Goal: Transaction & Acquisition: Obtain resource

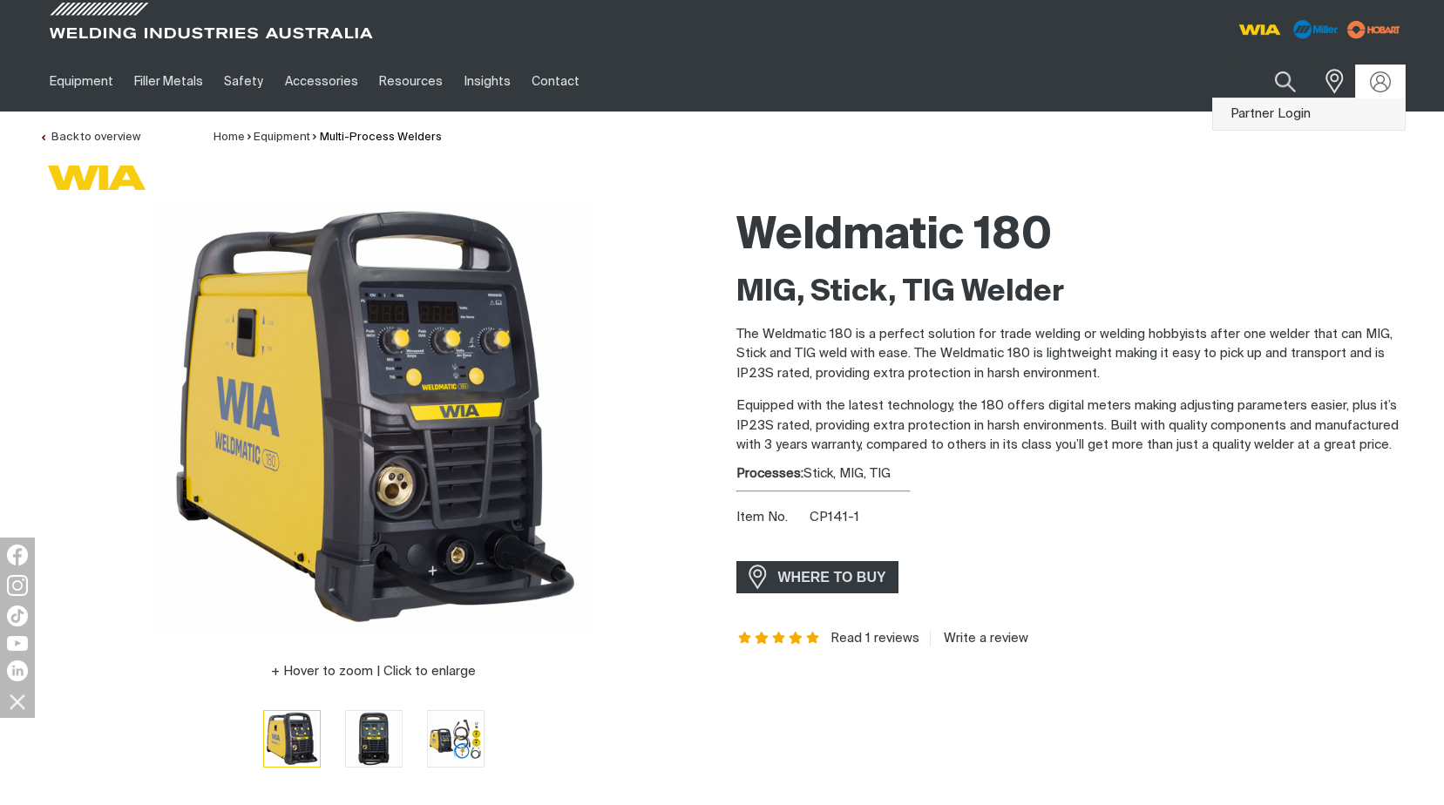
click at [1305, 112] on link "Partner Login" at bounding box center [1309, 114] width 192 height 32
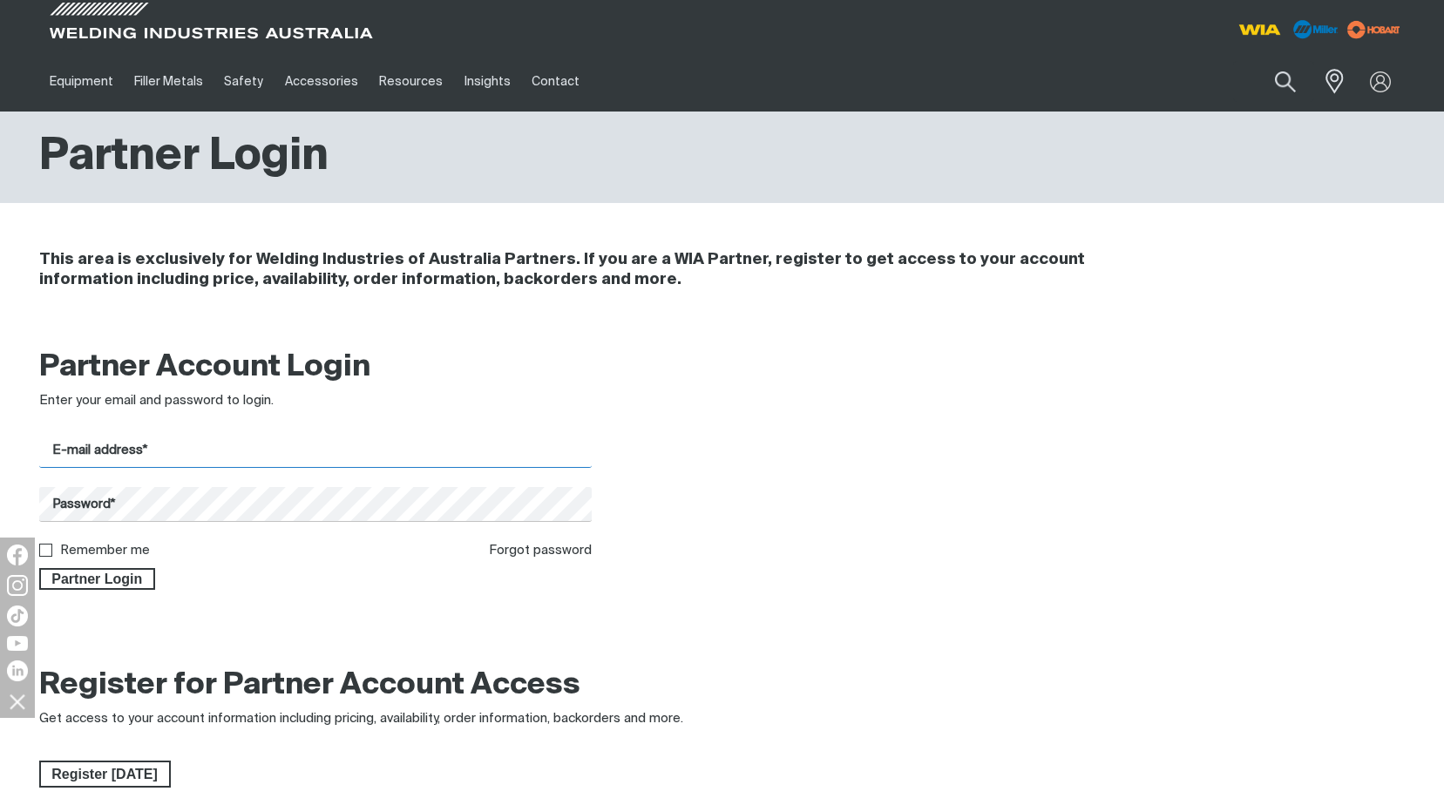
type input "[EMAIL_ADDRESS][DOMAIN_NAME]"
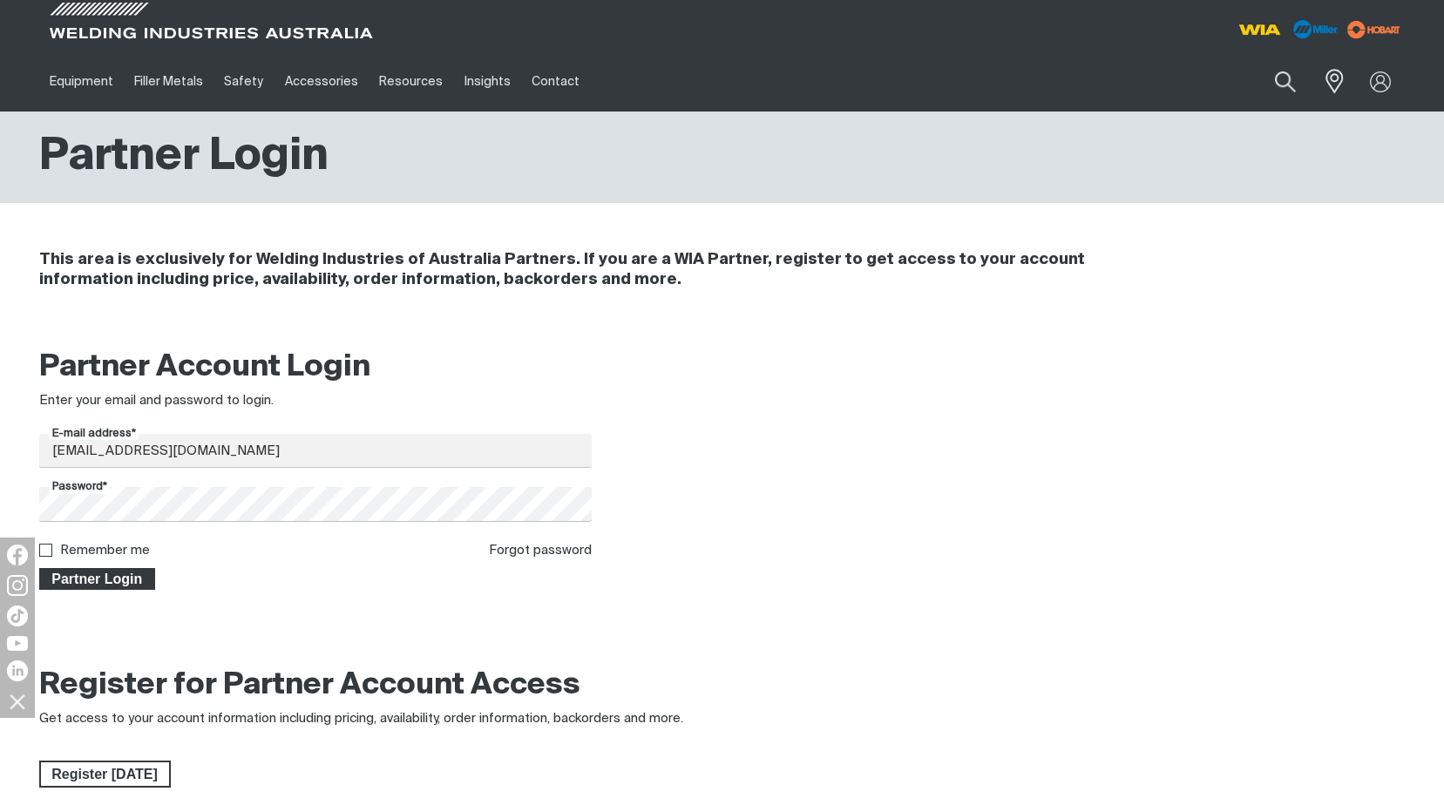
click at [111, 576] on span "Partner Login" at bounding box center [97, 579] width 113 height 23
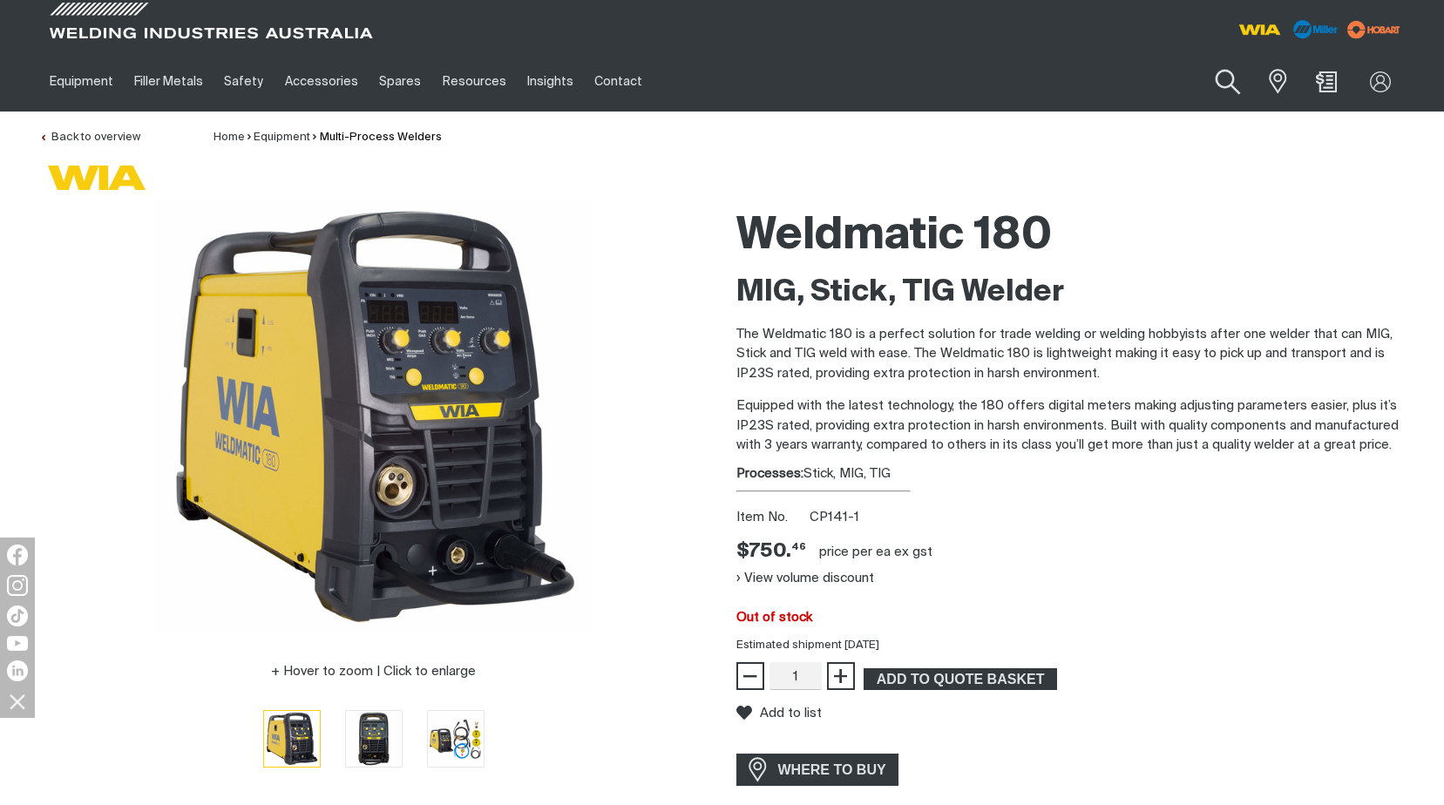
click at [1225, 80] on button "Search products" at bounding box center [1228, 83] width 71 height 50
click at [1014, 82] on input "Search" at bounding box center [1122, 81] width 268 height 39
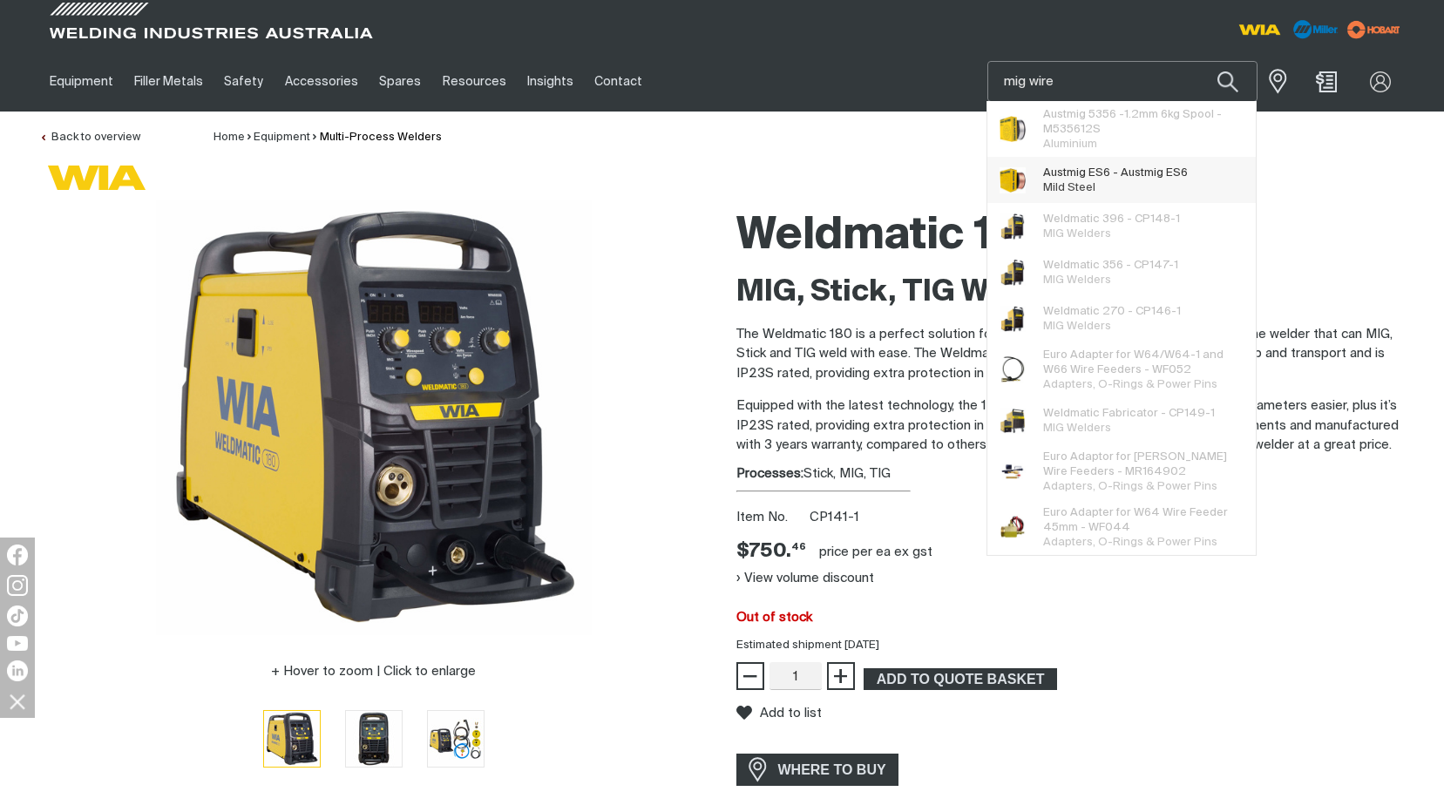
type input "mig wire"
click at [1079, 181] on span "Austmig ES6 - Austmig ES6 Mild Steel" at bounding box center [1115, 180] width 145 height 35
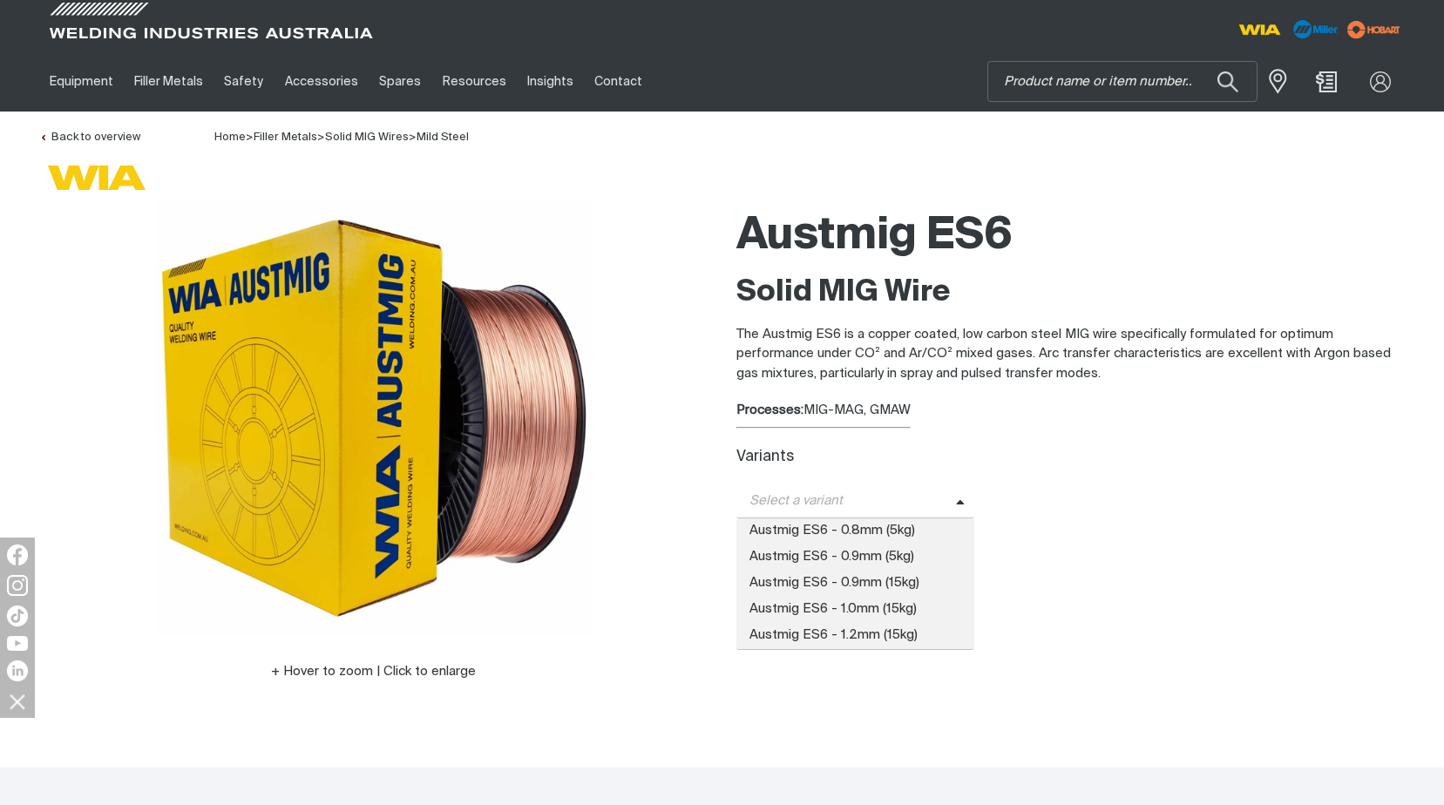
click at [961, 499] on icon at bounding box center [960, 503] width 9 height 13
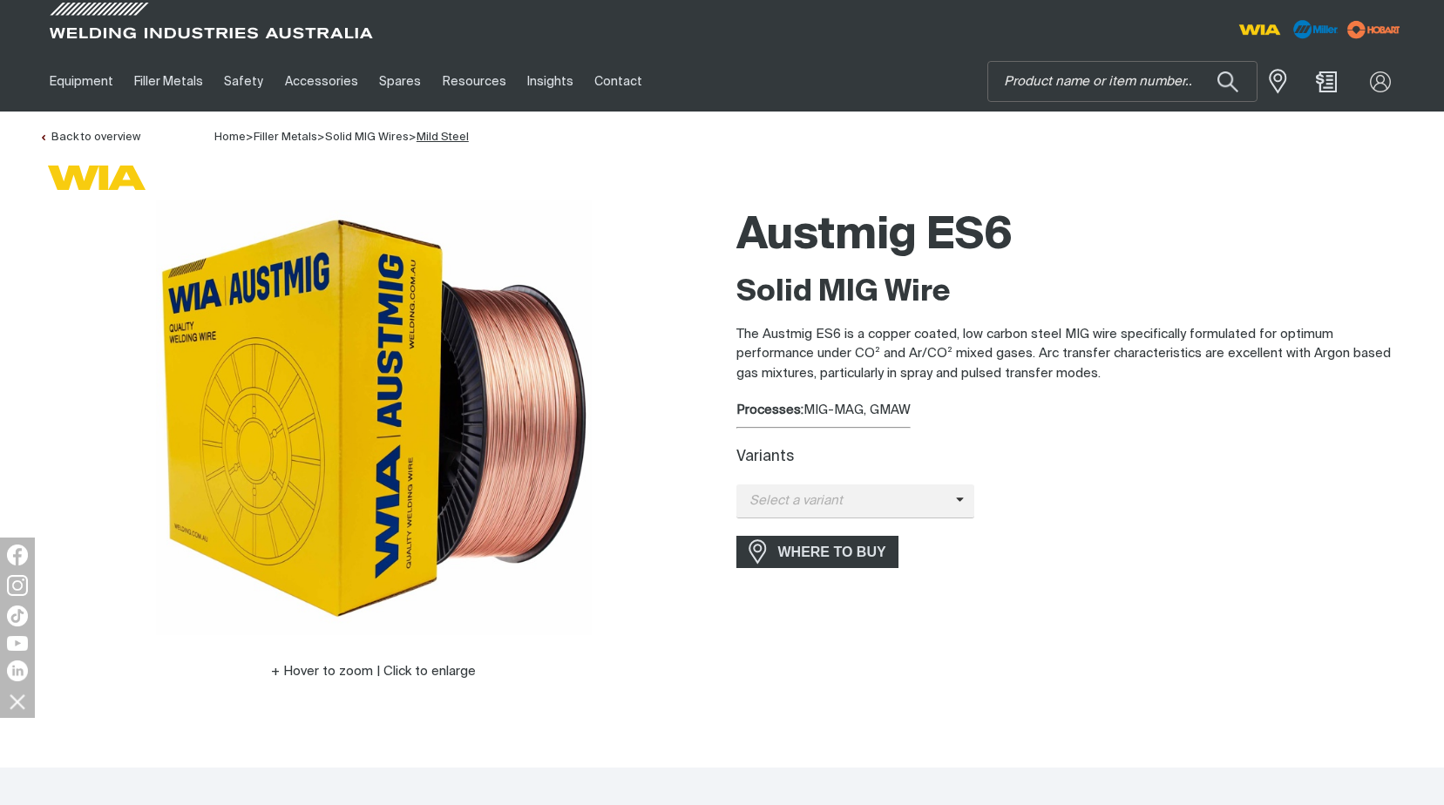
click at [460, 133] on link "Mild Steel" at bounding box center [443, 137] width 52 height 11
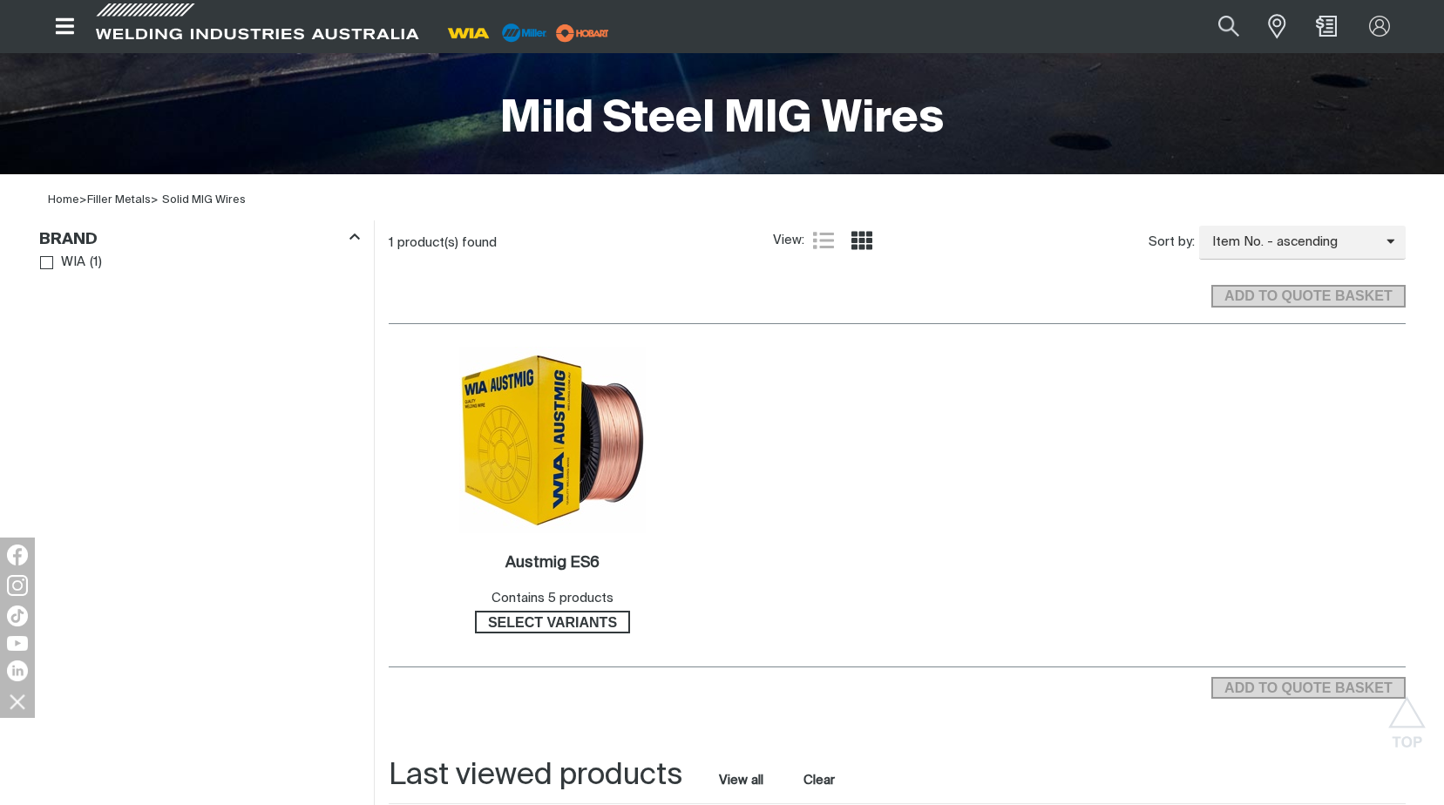
scroll to position [349, 0]
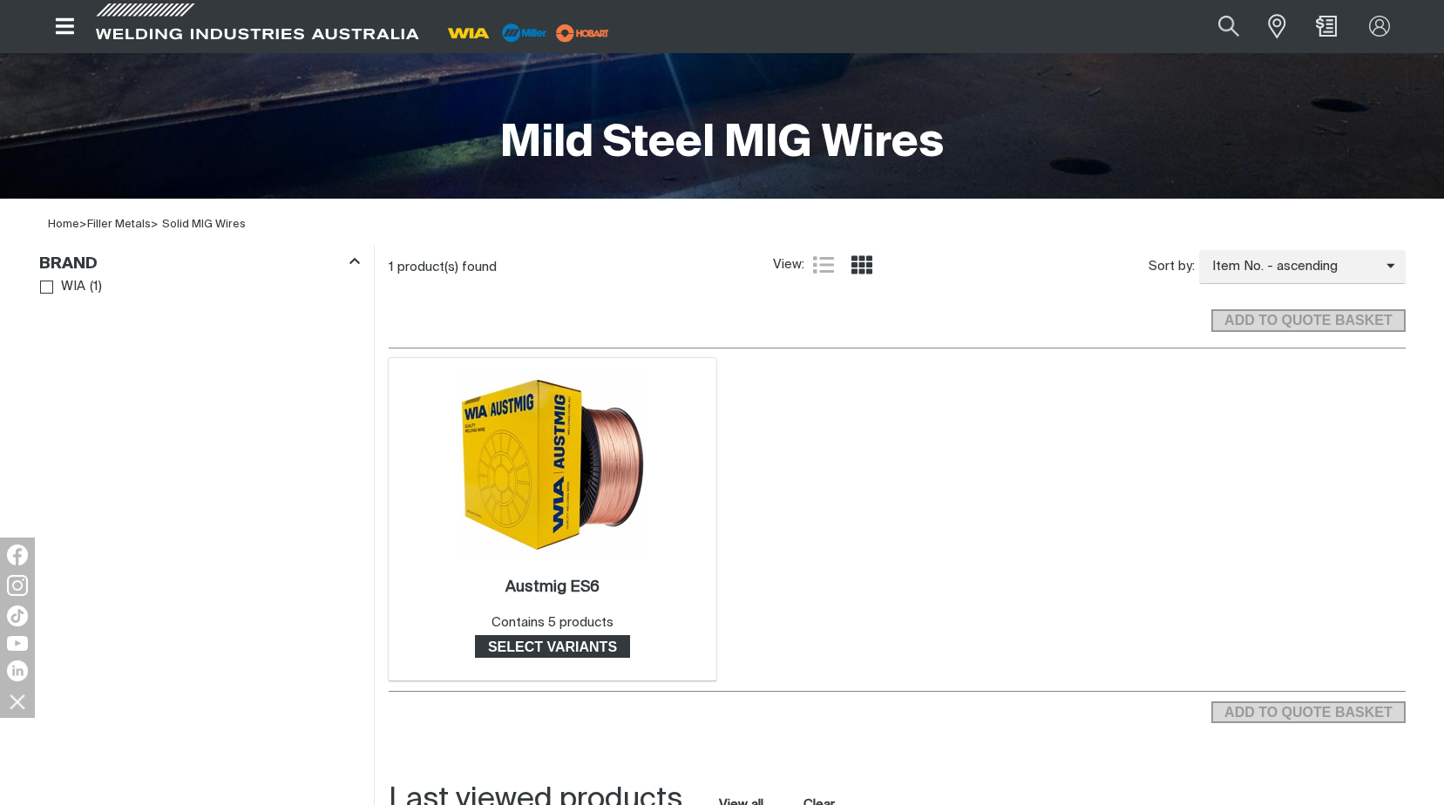
click at [540, 646] on span "Select variants" at bounding box center [553, 646] width 152 height 23
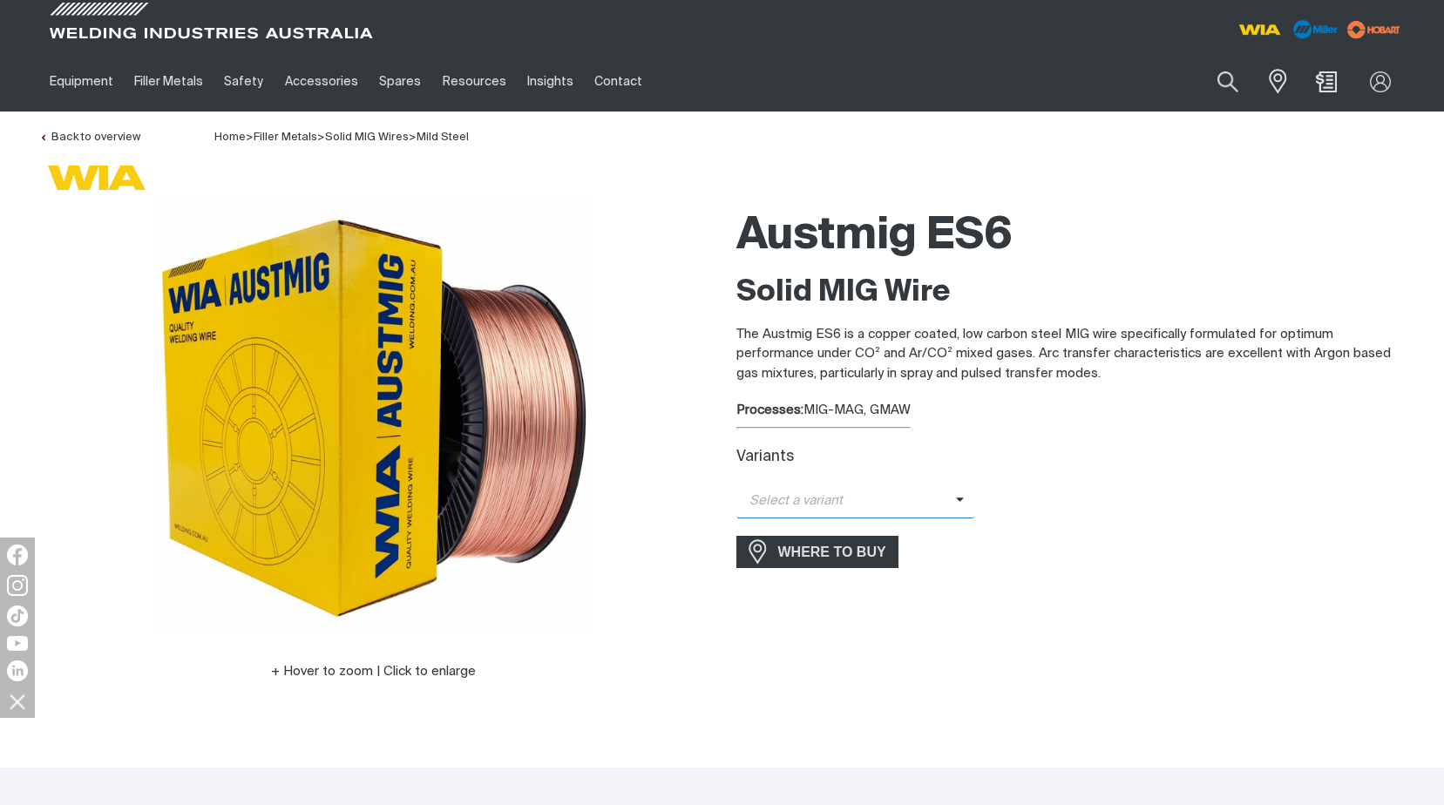
click at [959, 500] on icon at bounding box center [960, 499] width 9 height 13
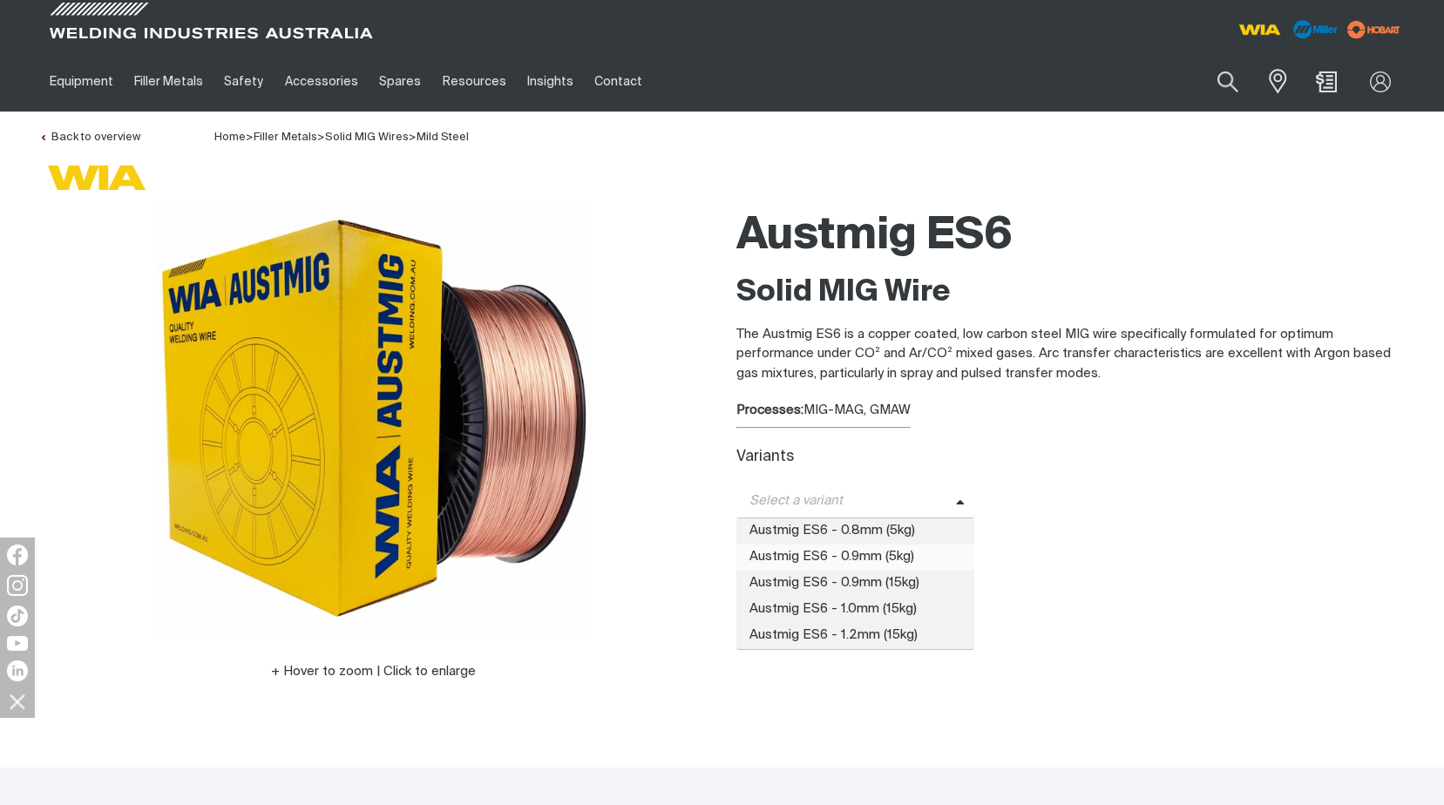
click at [874, 552] on span "Austmig ES6 - 0.9mm (5kg)" at bounding box center [855, 558] width 239 height 26
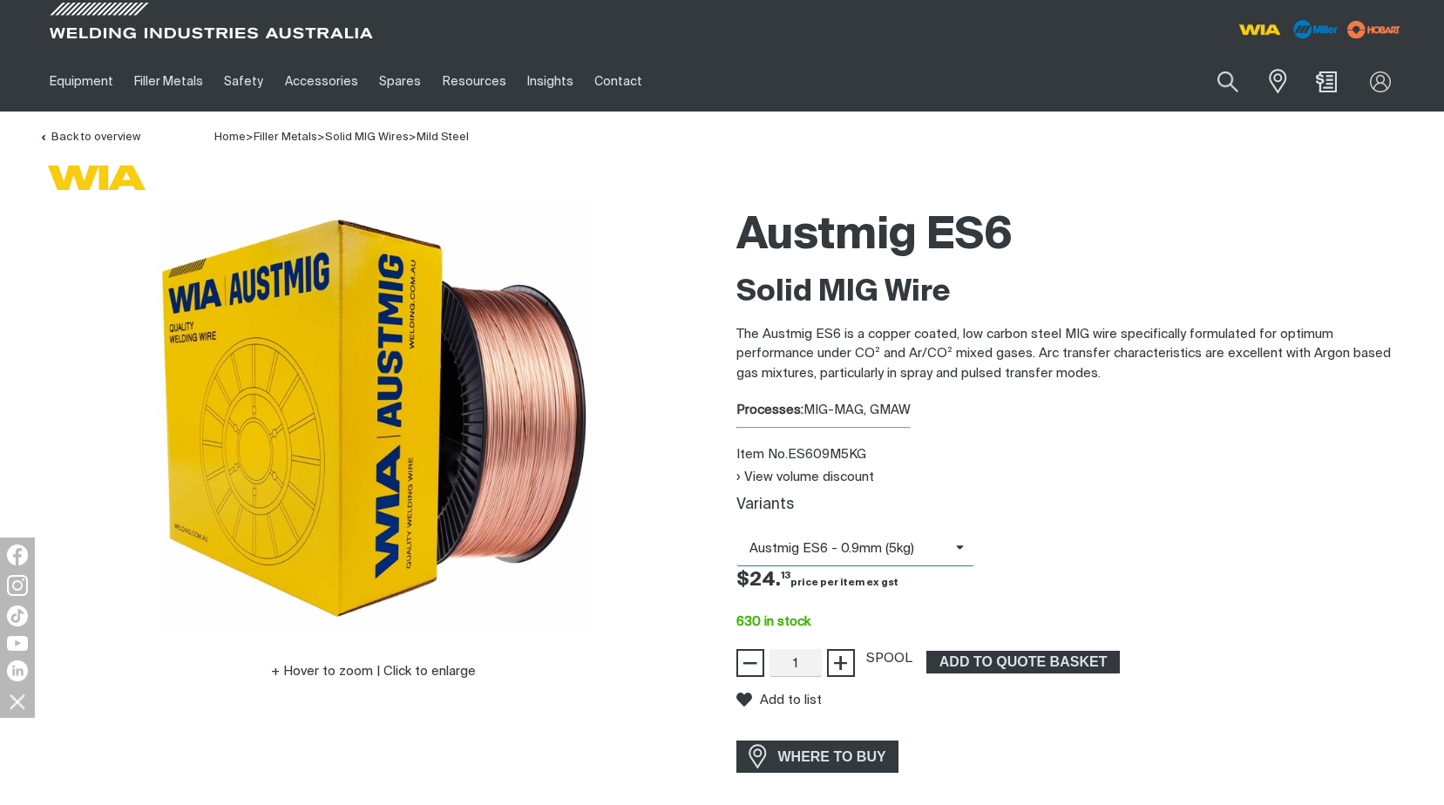
click at [956, 548] on icon at bounding box center [960, 547] width 9 height 13
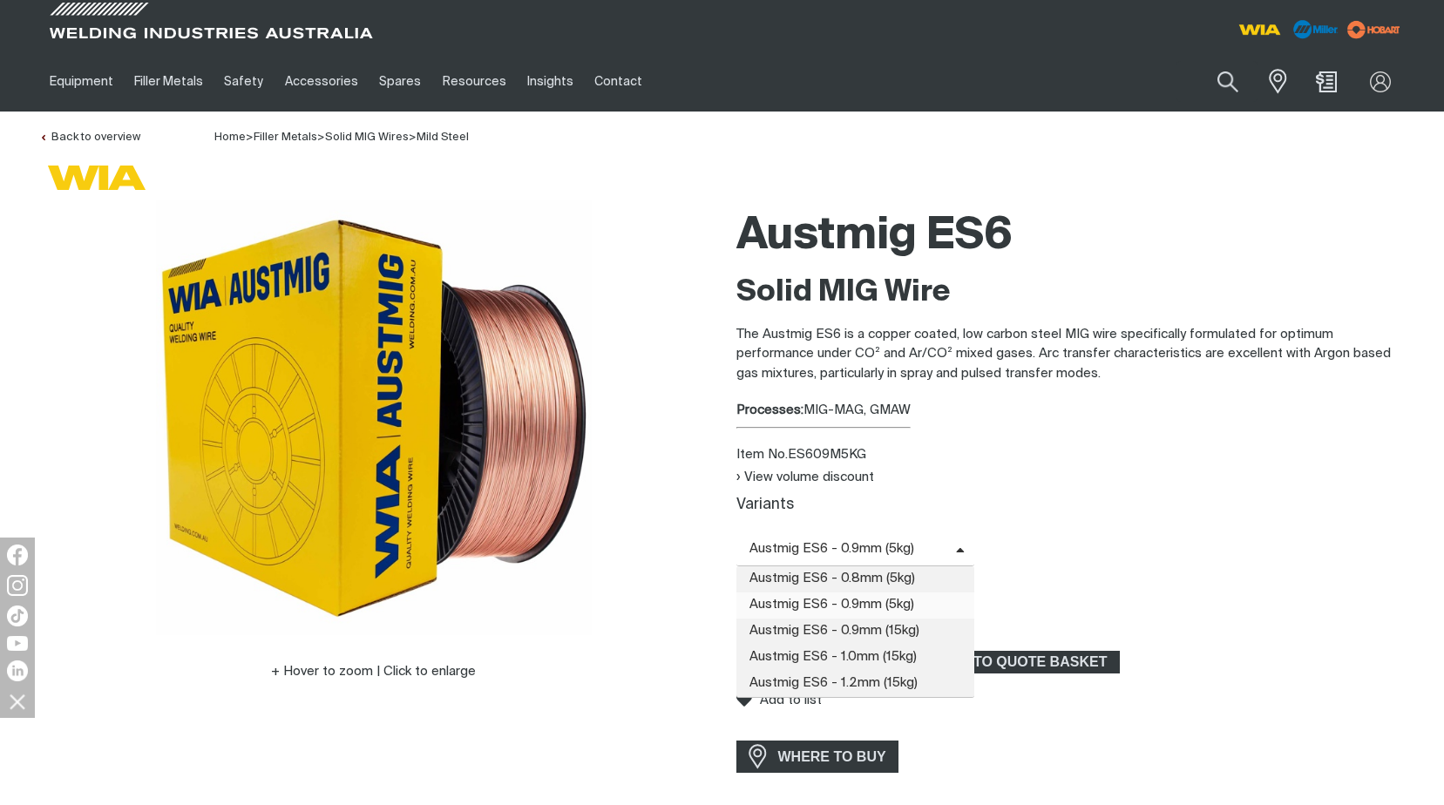
click at [892, 628] on span "Austmig ES6 - 0.9mm (15kg)" at bounding box center [855, 632] width 239 height 26
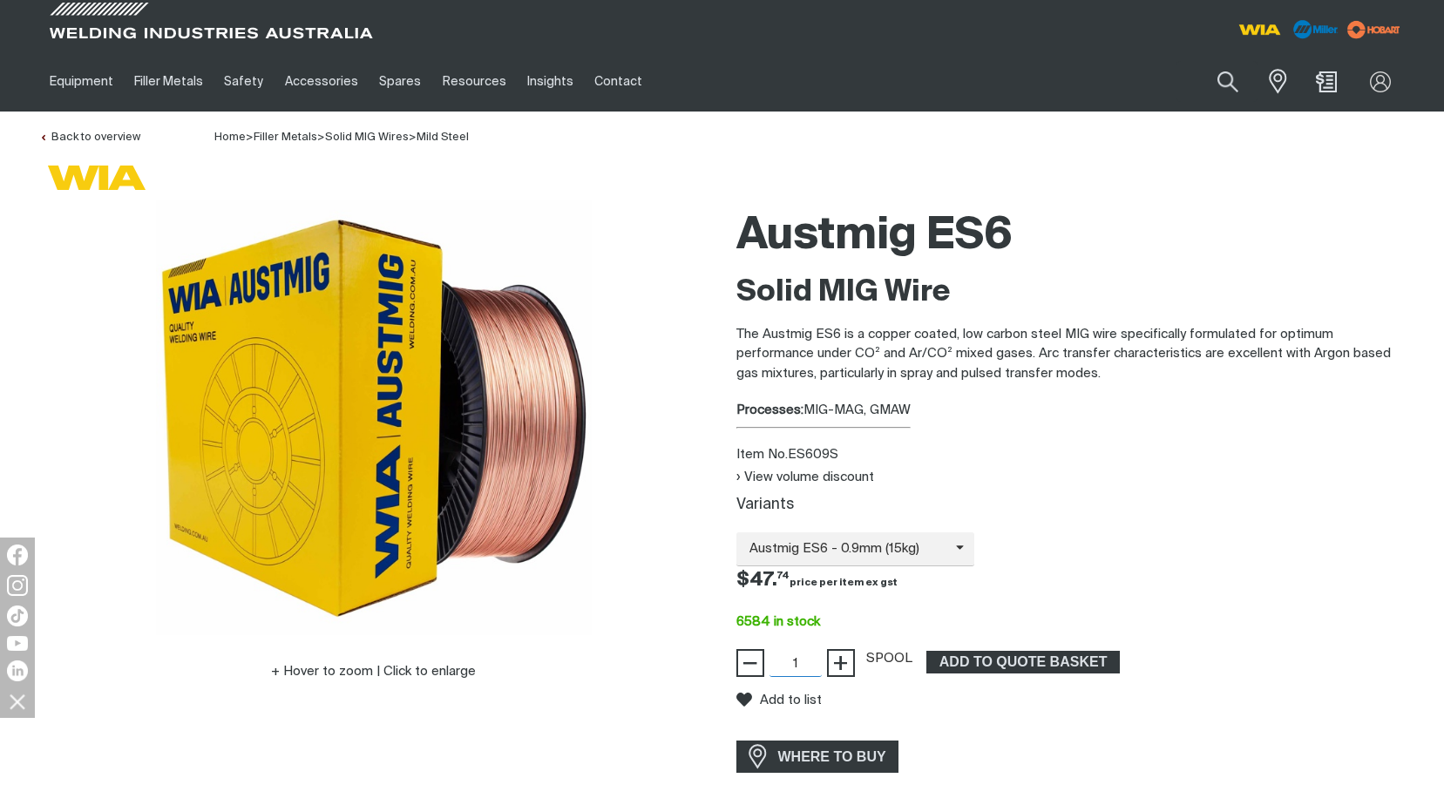
drag, startPoint x: 784, startPoint y: 658, endPoint x: 821, endPoint y: 658, distance: 36.6
click at [821, 658] on input "1" at bounding box center [796, 663] width 52 height 28
type input "72"
click at [996, 660] on span "ADD TO QUOTE BASKET" at bounding box center [1023, 662] width 190 height 23
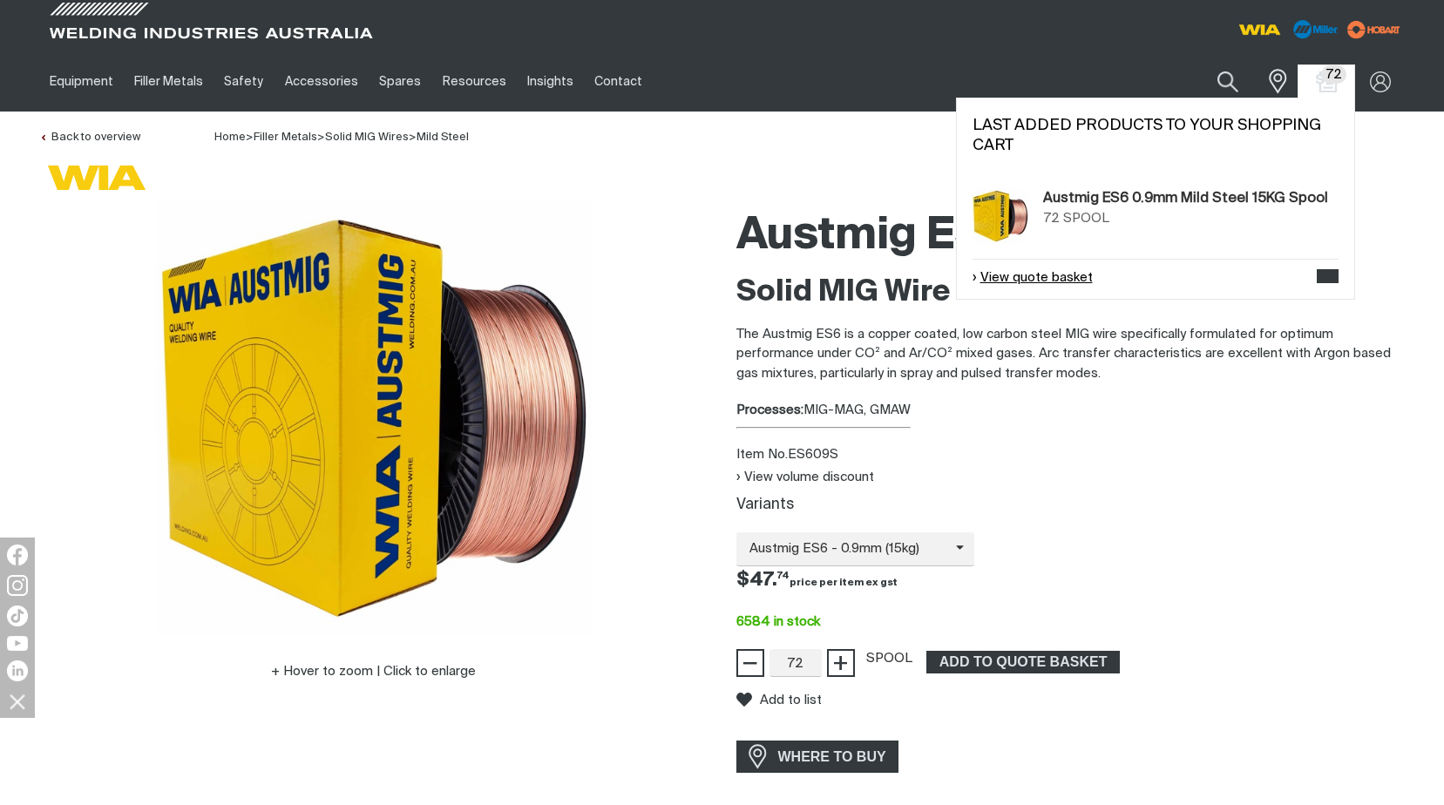
click at [1031, 281] on link "View quote basket" at bounding box center [1033, 278] width 120 height 20
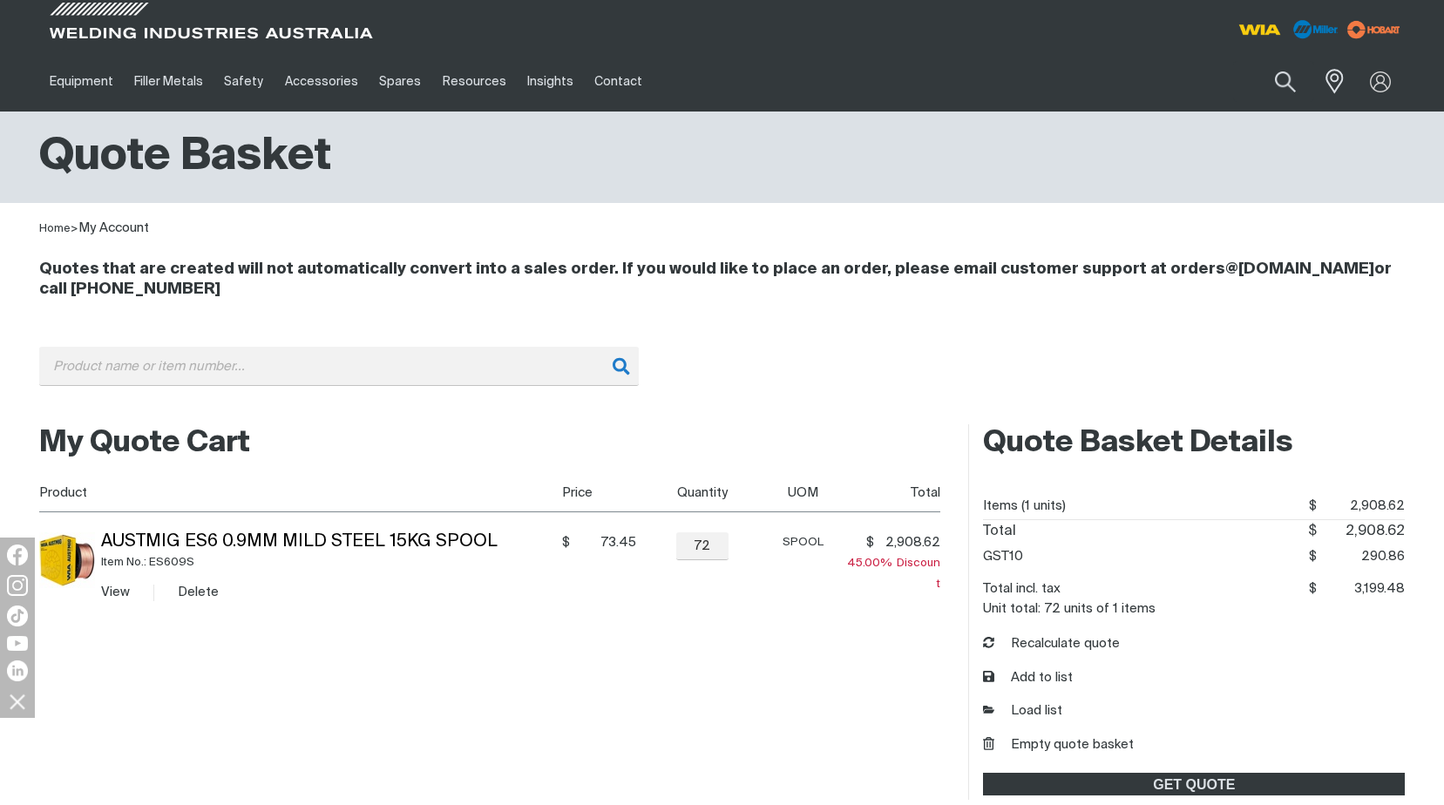
scroll to position [87, 0]
